Goal: Task Accomplishment & Management: Use online tool/utility

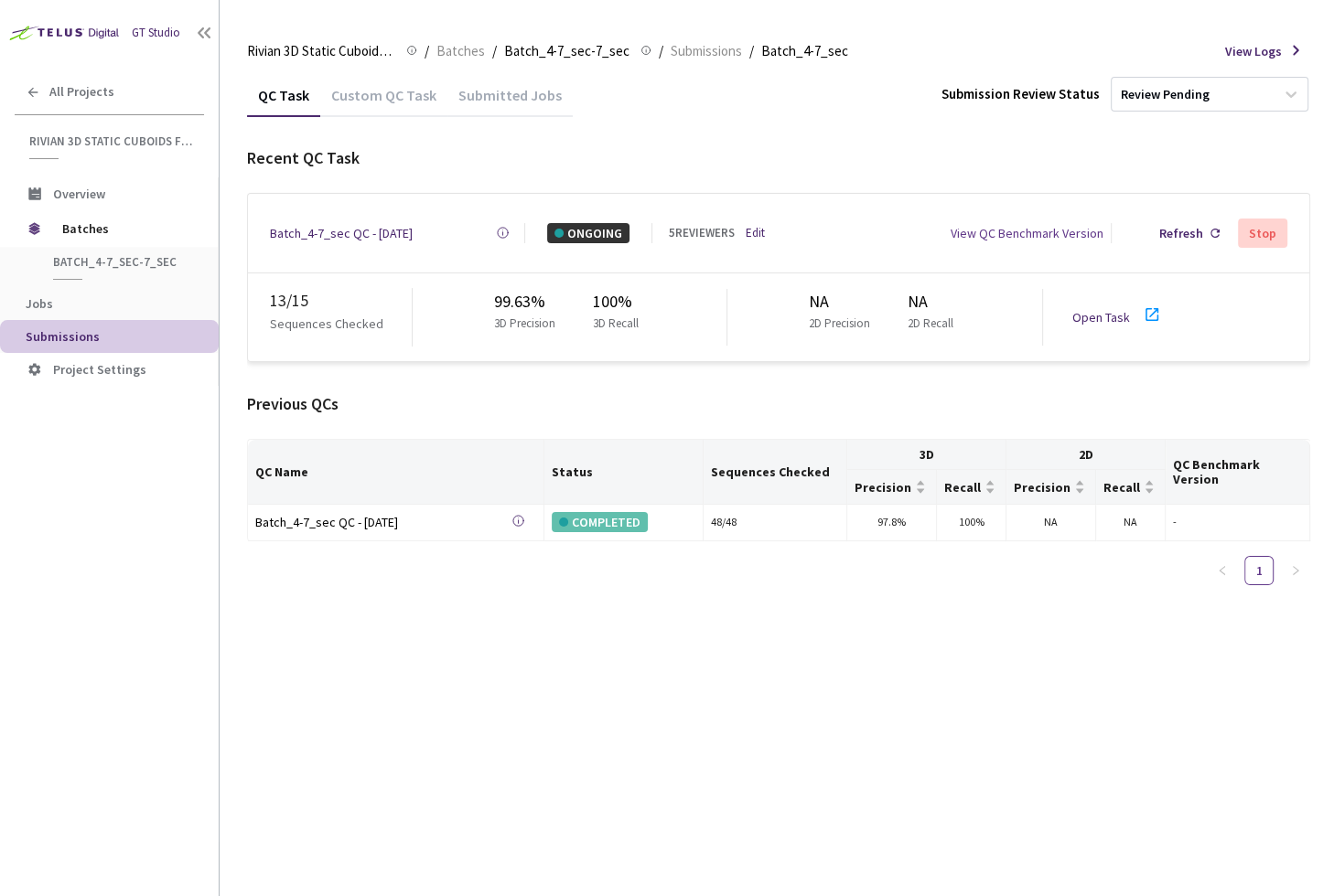
click at [501, 719] on div "QC Task Custom QC Task Submitted Jobs Submission Review Status Review Pending R…" at bounding box center [778, 485] width 1063 height 823
click at [1110, 307] on div "Open Task" at bounding box center [1106, 317] width 69 height 20
